Goal: Task Accomplishment & Management: Manage account settings

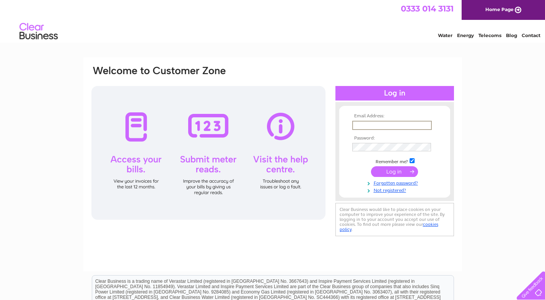
drag, startPoint x: 0, startPoint y: 0, endPoint x: 360, endPoint y: 125, distance: 381.4
click at [360, 125] on input "text" at bounding box center [392, 125] width 80 height 9
type input "ssfoodswine@yahoo.com"
click at [403, 183] on link "Forgotten password?" at bounding box center [395, 181] width 87 height 7
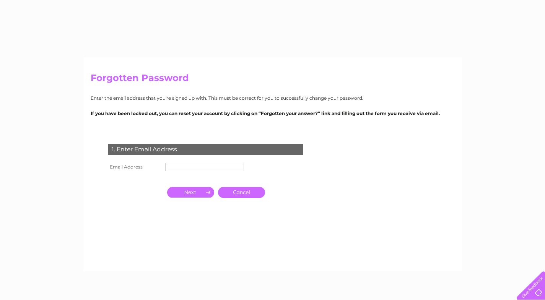
click at [183, 168] on input "text" at bounding box center [204, 167] width 79 height 8
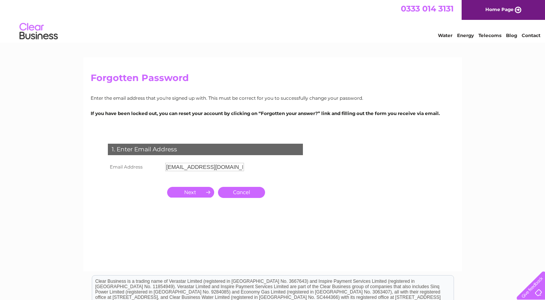
click at [198, 194] on input "button" at bounding box center [190, 192] width 47 height 11
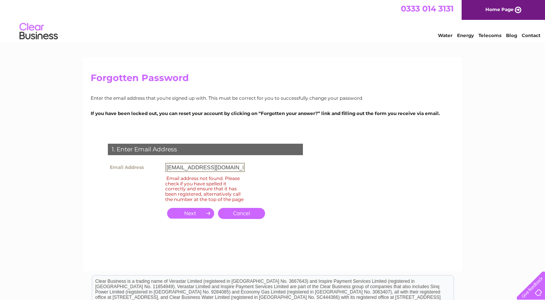
click at [236, 169] on input "[EMAIL_ADDRESS][DOMAIN_NAME]" at bounding box center [205, 167] width 80 height 9
type input "s"
click at [197, 218] on input "button" at bounding box center [190, 213] width 47 height 11
click at [197, 219] on input "button" at bounding box center [190, 213] width 47 height 11
click at [243, 166] on input "sasikumarchandran@yahoo.com" at bounding box center [205, 167] width 80 height 9
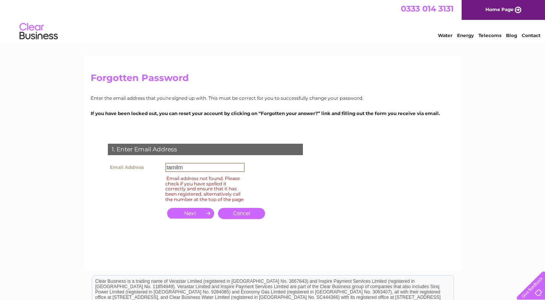
click at [189, 166] on input "tamilm" at bounding box center [205, 167] width 80 height 9
type input "tamilramanan@yahoo.com"
click at [191, 217] on input "button" at bounding box center [190, 213] width 47 height 11
click at [192, 218] on input "button" at bounding box center [190, 213] width 47 height 11
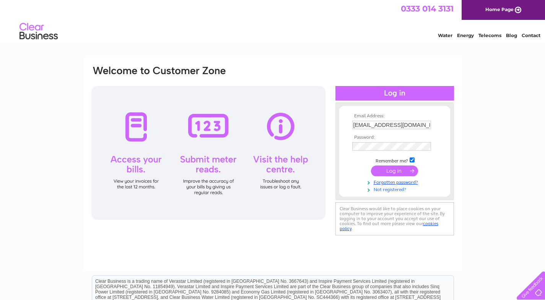
click at [390, 190] on link "Not registered?" at bounding box center [395, 189] width 87 height 7
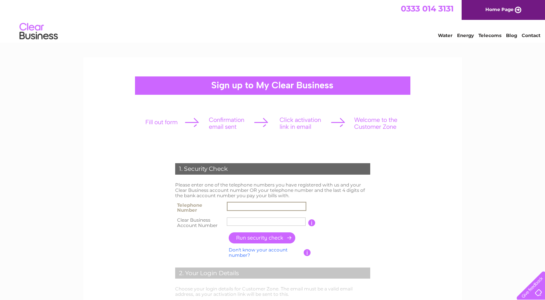
click at [238, 207] on input "text" at bounding box center [267, 206] width 80 height 9
type input "07535510692"
click at [233, 221] on input "text" at bounding box center [267, 221] width 80 height 9
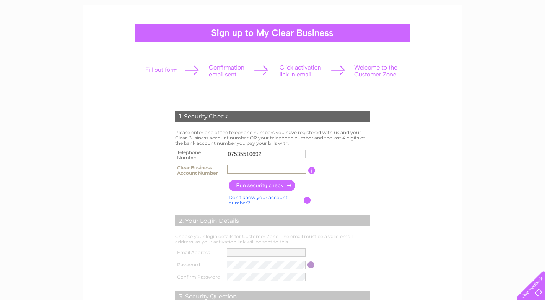
scroll to position [77, 0]
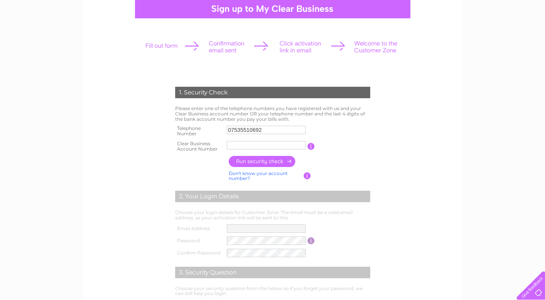
click at [262, 174] on link "Don't know your account number?" at bounding box center [258, 176] width 59 height 11
click at [229, 145] on input "text" at bounding box center [232, 145] width 10 height 8
type input "7"
click at [246, 147] on input "text" at bounding box center [244, 145] width 11 height 9
type input "5"
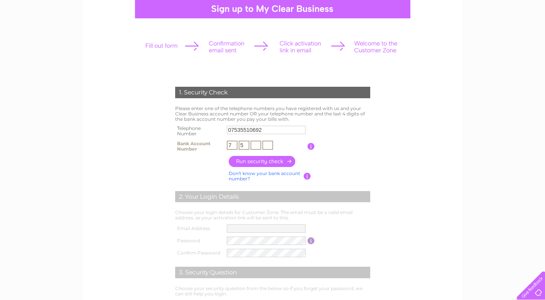
click at [254, 146] on input "text" at bounding box center [256, 145] width 11 height 9
type input "7"
click at [267, 145] on input "text" at bounding box center [267, 145] width 11 height 9
type input "9"
click at [256, 162] on input "button" at bounding box center [262, 161] width 67 height 11
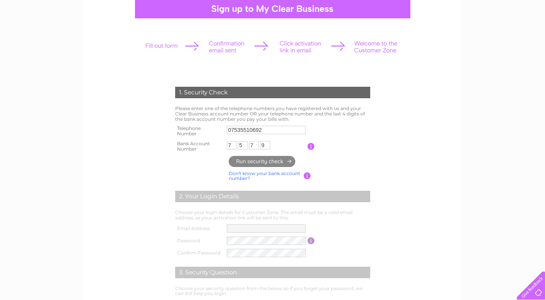
type input "ss*********@ya*******"
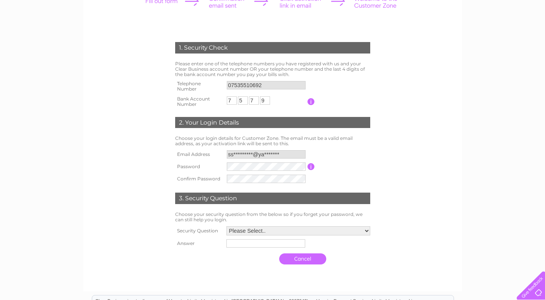
scroll to position [153, 0]
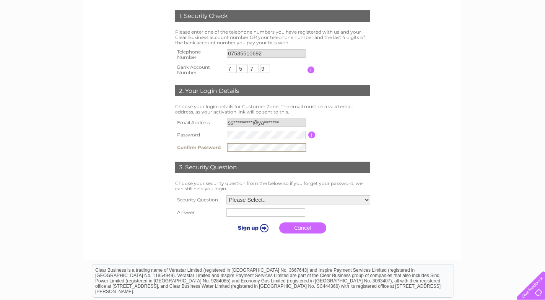
click at [336, 157] on td "3. Security Question" at bounding box center [272, 166] width 199 height 25
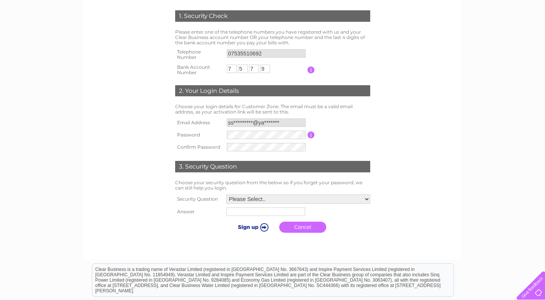
click at [367, 201] on select "Please Select.. In what town or city was your first job? In what town or city d…" at bounding box center [299, 199] width 144 height 9
select select "1"
click at [226, 195] on select "Please Select.. In what town or city was your first job? In what town or city d…" at bounding box center [298, 200] width 145 height 10
click at [237, 215] on input "text" at bounding box center [265, 213] width 79 height 8
type input "jaffna"
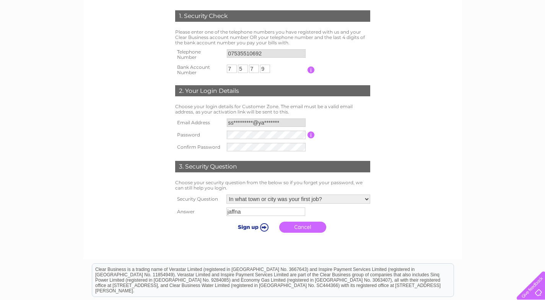
click at [264, 228] on input "submit" at bounding box center [251, 227] width 47 height 11
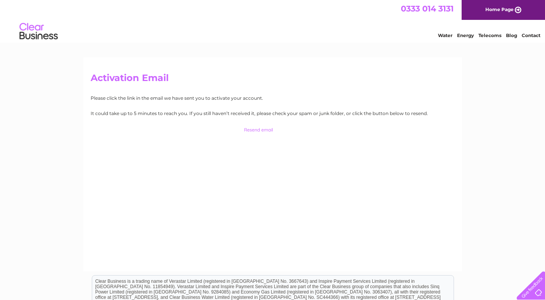
click at [253, 128] on input "button" at bounding box center [272, 130] width 75 height 11
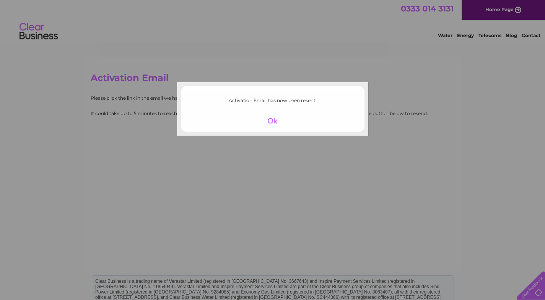
click at [274, 121] on div at bounding box center [272, 121] width 47 height 11
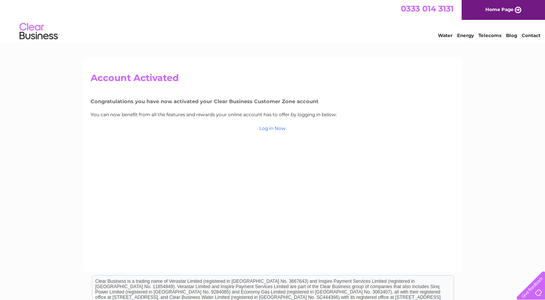
click at [270, 129] on link "Log in Now" at bounding box center [272, 129] width 26 height 6
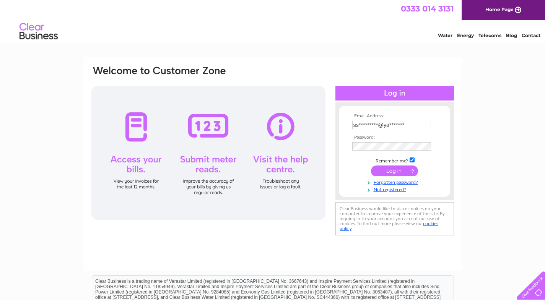
click at [399, 171] on tbody "Email Address: ss*********@ya******* Password: Remember me?" at bounding box center [394, 153] width 89 height 79
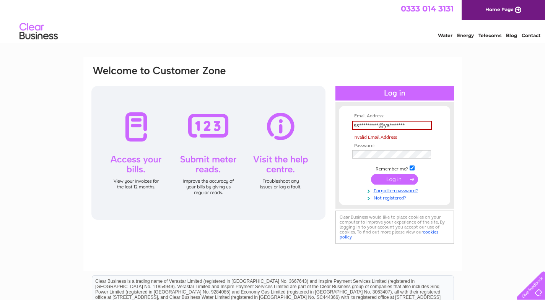
click at [399, 179] on input "submit" at bounding box center [394, 179] width 47 height 11
type input "s"
type input "[EMAIL_ADDRESS][DOMAIN_NAME]"
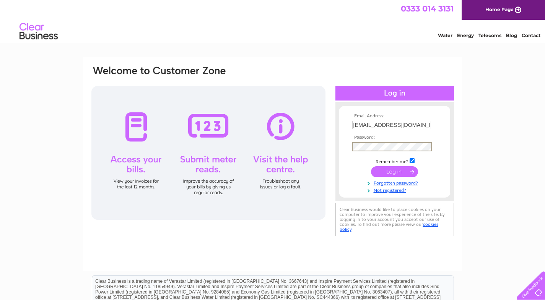
click at [332, 205] on div "Email Address: ssfoodswine@yahoo.com Password:" at bounding box center [273, 151] width 364 height 173
click at [398, 172] on input "submit" at bounding box center [394, 171] width 47 height 11
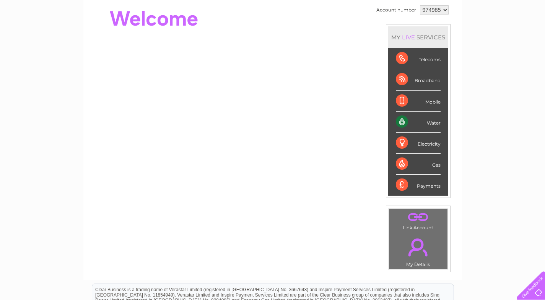
scroll to position [115, 0]
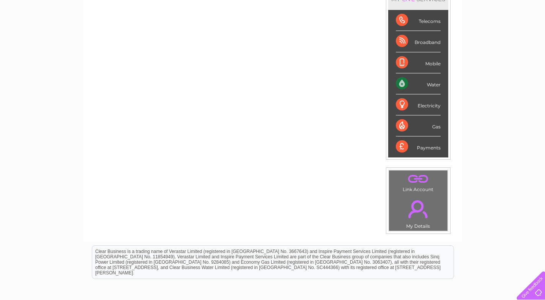
click at [403, 82] on div "Water" at bounding box center [418, 83] width 45 height 21
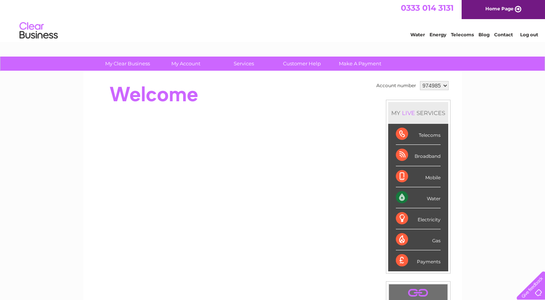
scroll to position [0, 0]
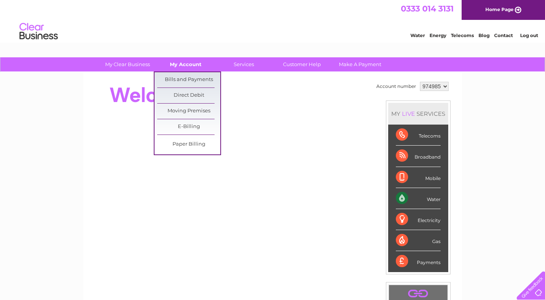
click at [184, 63] on link "My Account" at bounding box center [185, 64] width 63 height 14
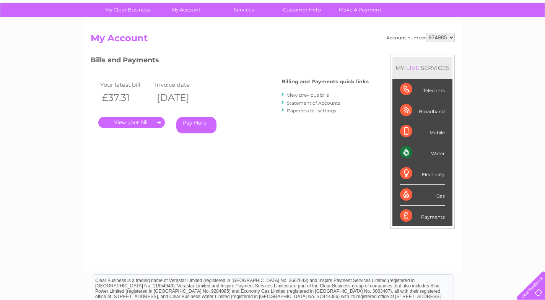
scroll to position [77, 0]
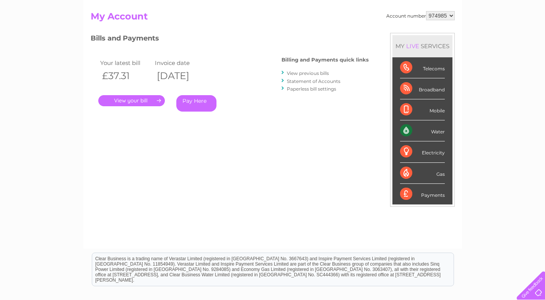
click at [145, 101] on link "." at bounding box center [131, 100] width 67 height 11
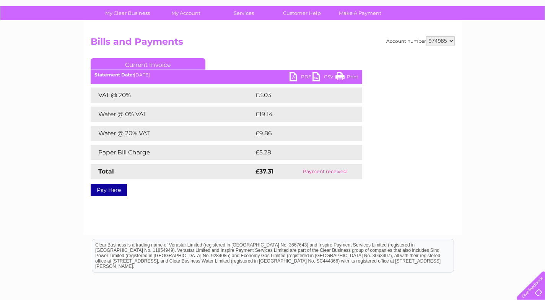
scroll to position [38, 0]
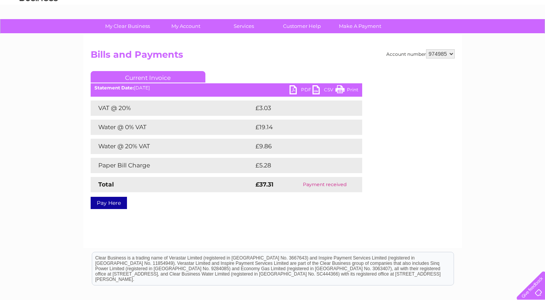
click at [293, 91] on link "PDF" at bounding box center [301, 90] width 23 height 11
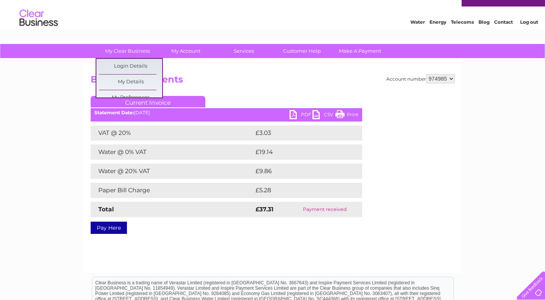
scroll to position [0, 0]
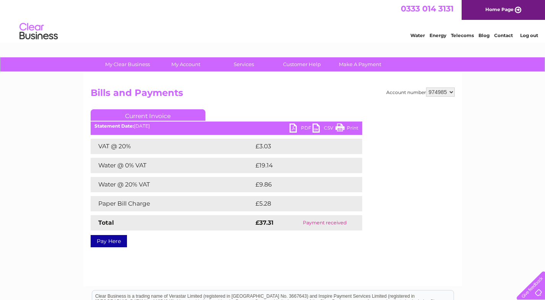
click at [156, 114] on link "Current Invoice" at bounding box center [148, 114] width 115 height 11
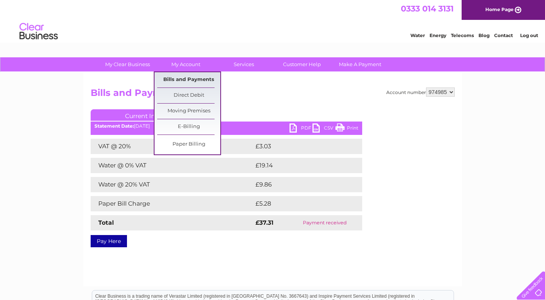
click at [191, 77] on link "Bills and Payments" at bounding box center [188, 79] width 63 height 15
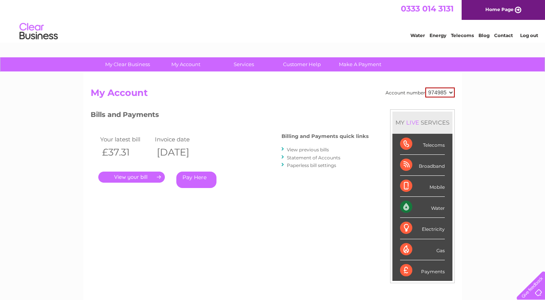
click at [309, 150] on link "View previous bills" at bounding box center [308, 150] width 42 height 6
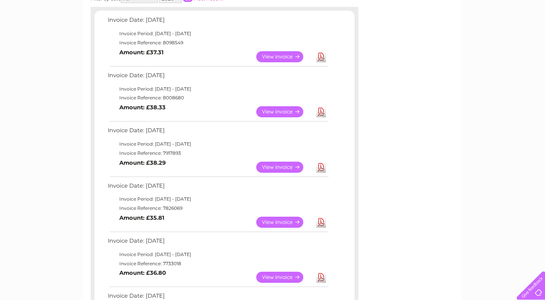
scroll to position [153, 0]
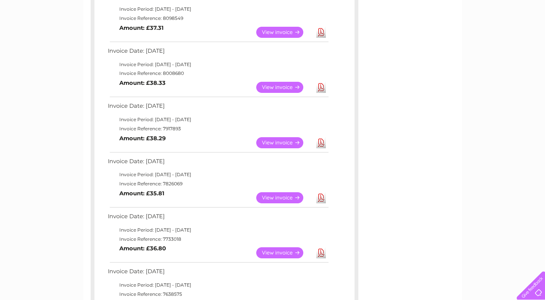
click at [286, 199] on link "View" at bounding box center [284, 197] width 56 height 11
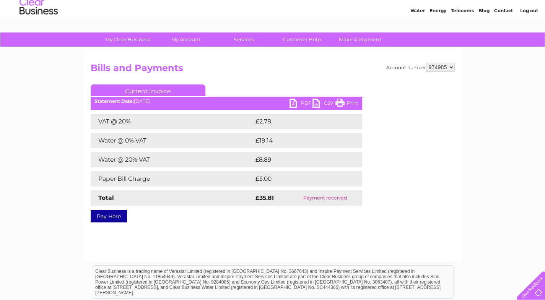
scroll to position [38, 0]
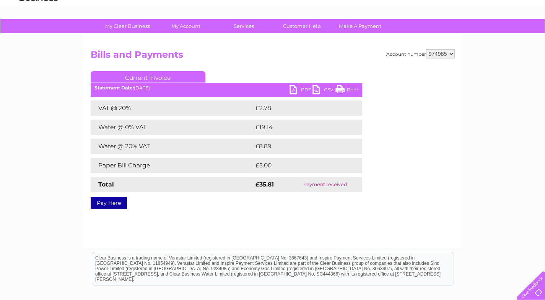
click at [305, 90] on link "PDF" at bounding box center [301, 90] width 23 height 11
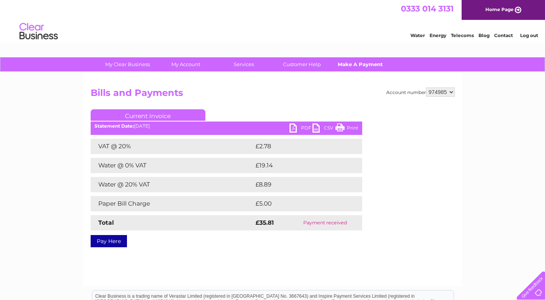
click at [361, 65] on link "Make A Payment" at bounding box center [360, 64] width 63 height 14
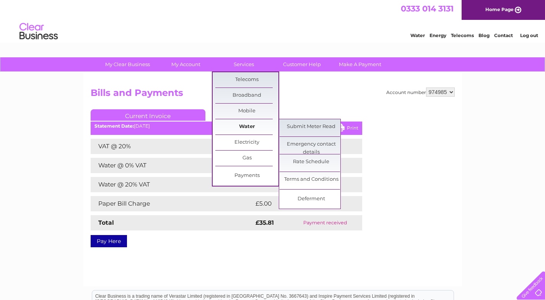
click at [248, 128] on link "Water" at bounding box center [246, 126] width 63 height 15
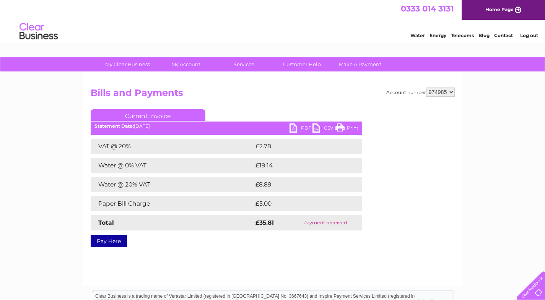
click at [155, 116] on link "Current Invoice" at bounding box center [148, 114] width 115 height 11
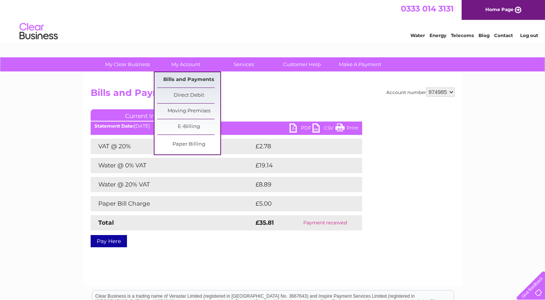
click at [185, 80] on link "Bills and Payments" at bounding box center [188, 79] width 63 height 15
click at [189, 80] on link "Bills and Payments" at bounding box center [188, 79] width 63 height 15
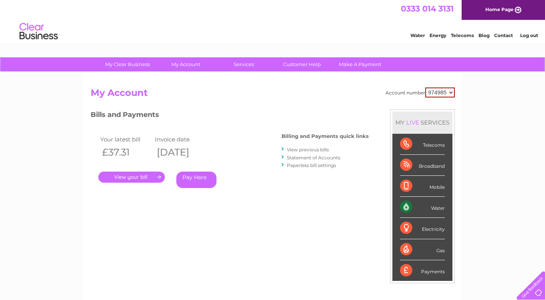
click at [306, 150] on link "View previous bills" at bounding box center [308, 150] width 42 height 6
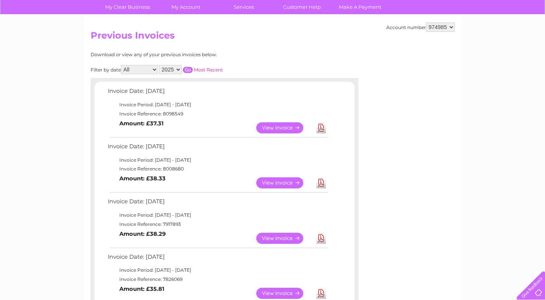
scroll to position [77, 0]
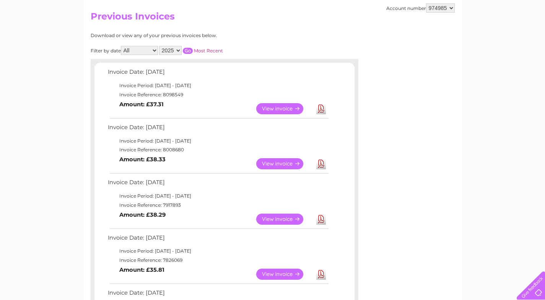
click at [279, 219] on link "View" at bounding box center [284, 219] width 56 height 11
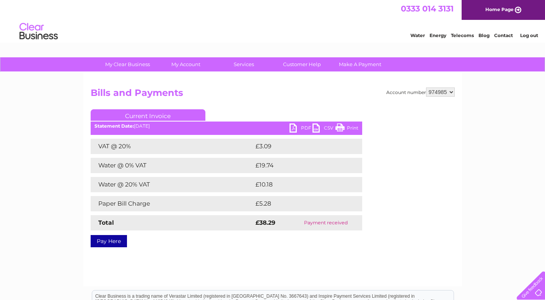
click at [306, 129] on link "PDF" at bounding box center [301, 129] width 23 height 11
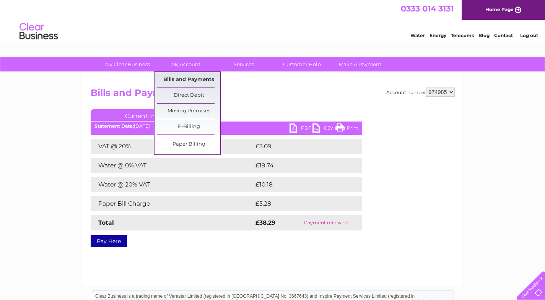
click at [190, 80] on link "Bills and Payments" at bounding box center [188, 79] width 63 height 15
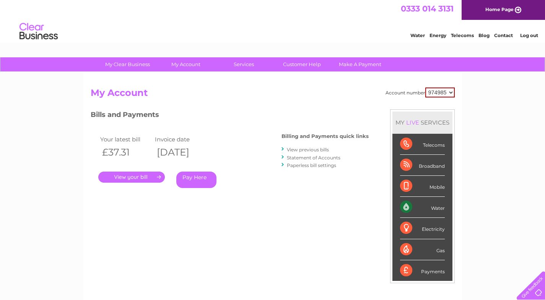
click at [308, 148] on link "View previous bills" at bounding box center [308, 150] width 42 height 6
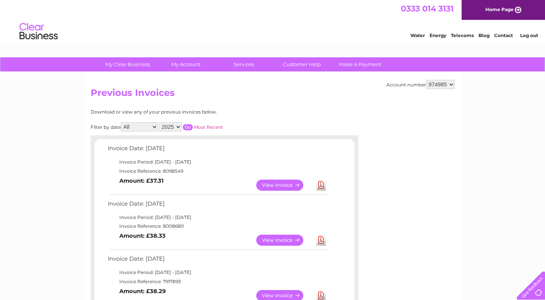
click at [286, 184] on link "View" at bounding box center [284, 185] width 56 height 11
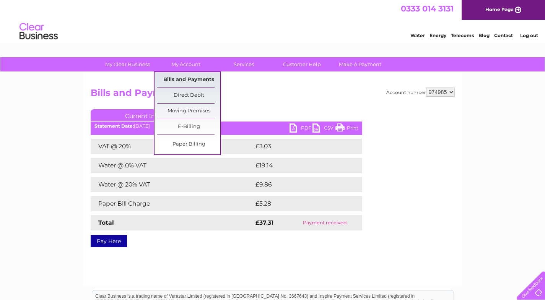
click at [182, 78] on link "Bills and Payments" at bounding box center [188, 79] width 63 height 15
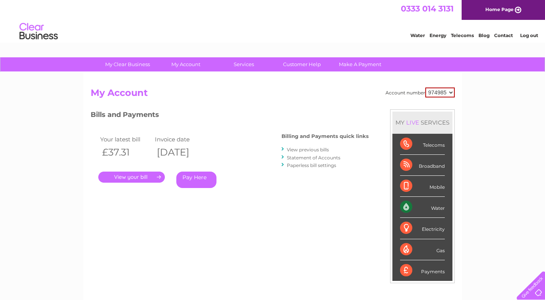
click at [308, 149] on link "View previous bills" at bounding box center [308, 150] width 42 height 6
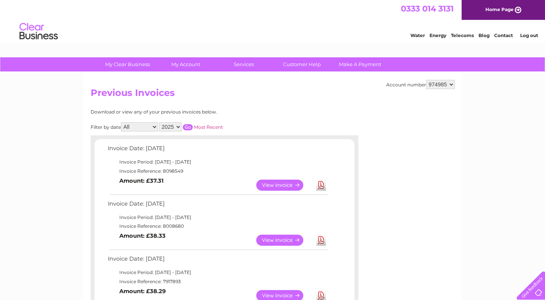
click at [294, 240] on link "View" at bounding box center [284, 240] width 56 height 11
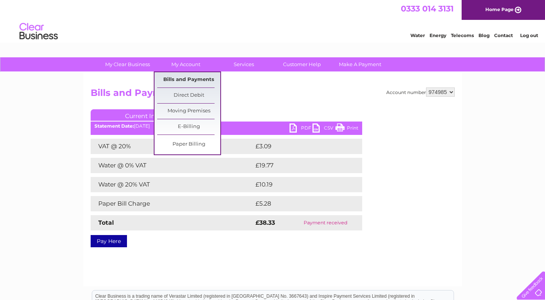
click at [189, 81] on link "Bills and Payments" at bounding box center [188, 79] width 63 height 15
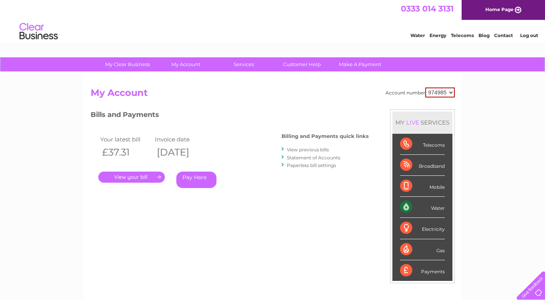
click at [314, 151] on link "View previous bills" at bounding box center [308, 150] width 42 height 6
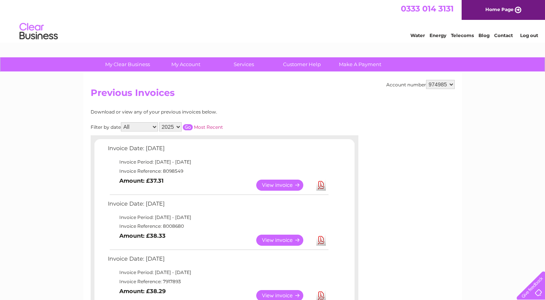
click at [290, 184] on link "View" at bounding box center [284, 185] width 56 height 11
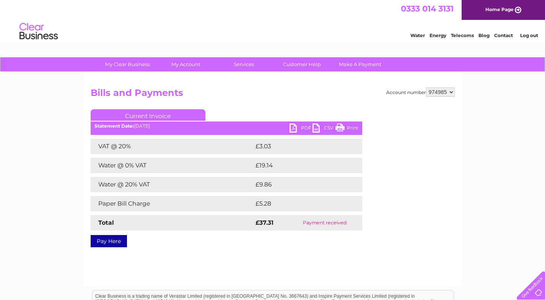
click at [297, 129] on link "PDF" at bounding box center [301, 129] width 23 height 11
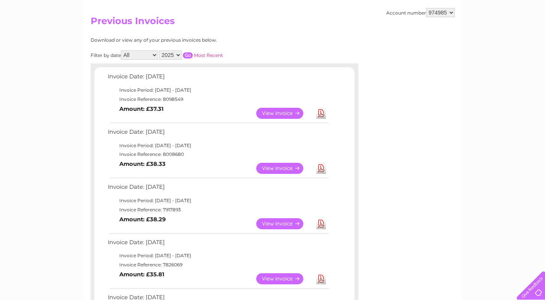
scroll to position [77, 0]
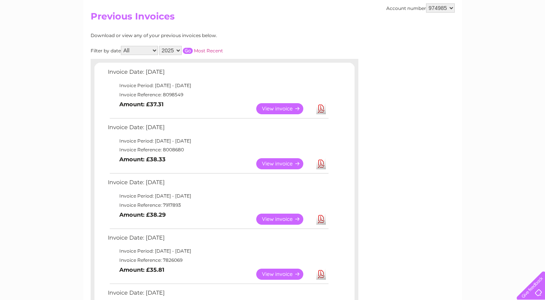
click at [299, 161] on link "View" at bounding box center [284, 163] width 56 height 11
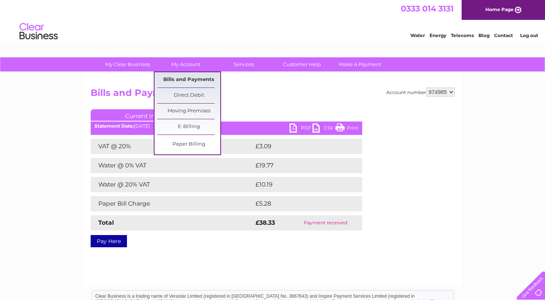
click at [181, 78] on link "Bills and Payments" at bounding box center [188, 79] width 63 height 15
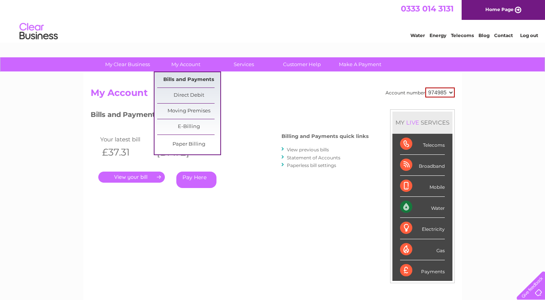
click at [181, 78] on link "Bills and Payments" at bounding box center [188, 79] width 63 height 15
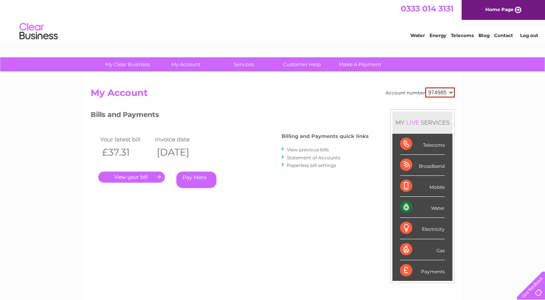
click at [308, 151] on link "View previous bills" at bounding box center [308, 150] width 42 height 6
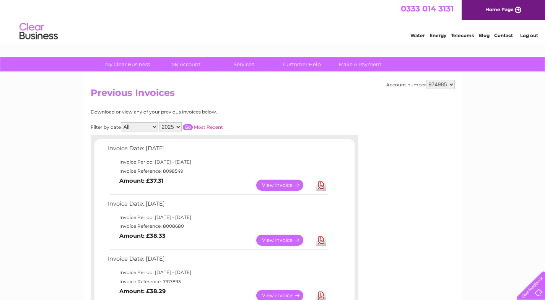
click at [287, 240] on link "View" at bounding box center [284, 240] width 56 height 11
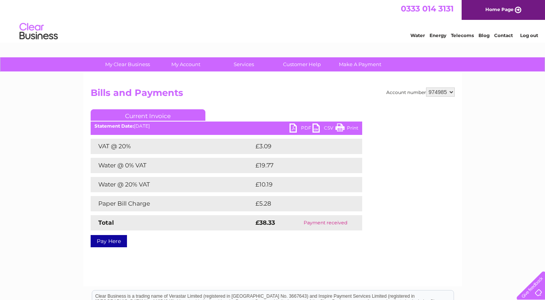
click at [308, 129] on link "PDF" at bounding box center [301, 129] width 23 height 11
